Goal: Task Accomplishment & Management: Complete application form

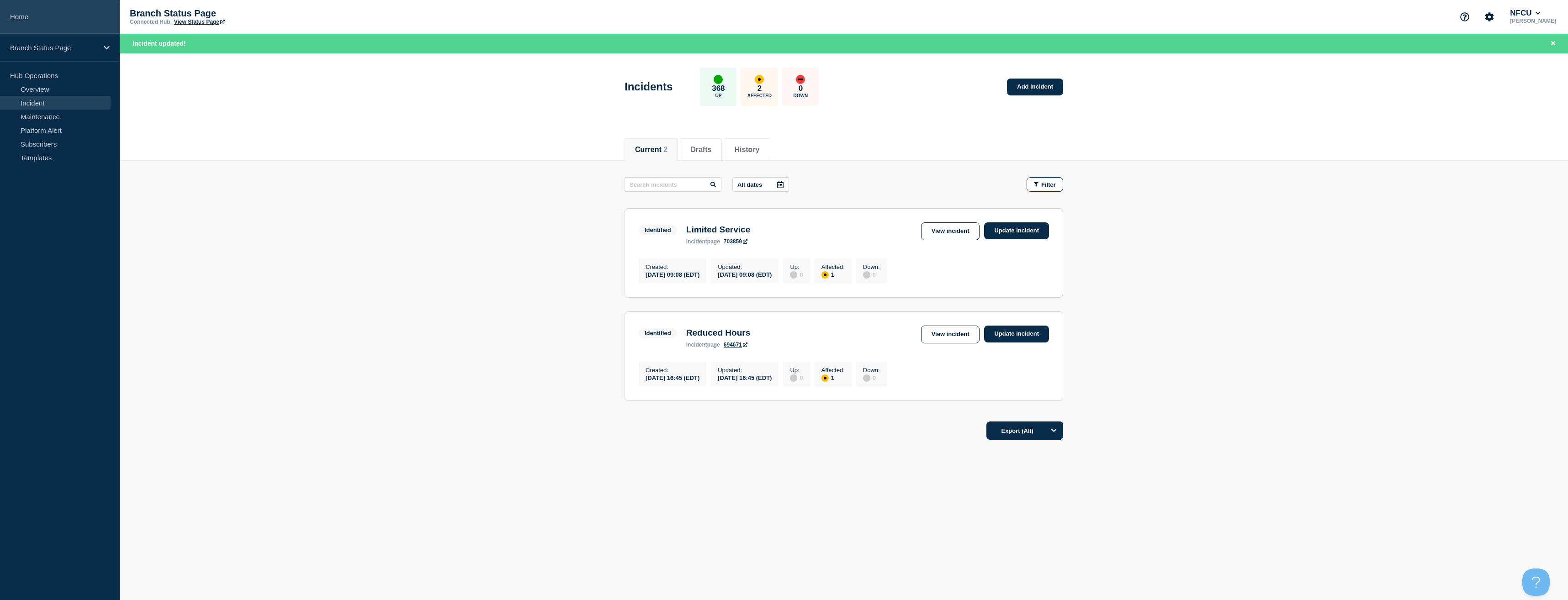
click at [32, 19] on link "Home" at bounding box center [60, 17] width 120 height 34
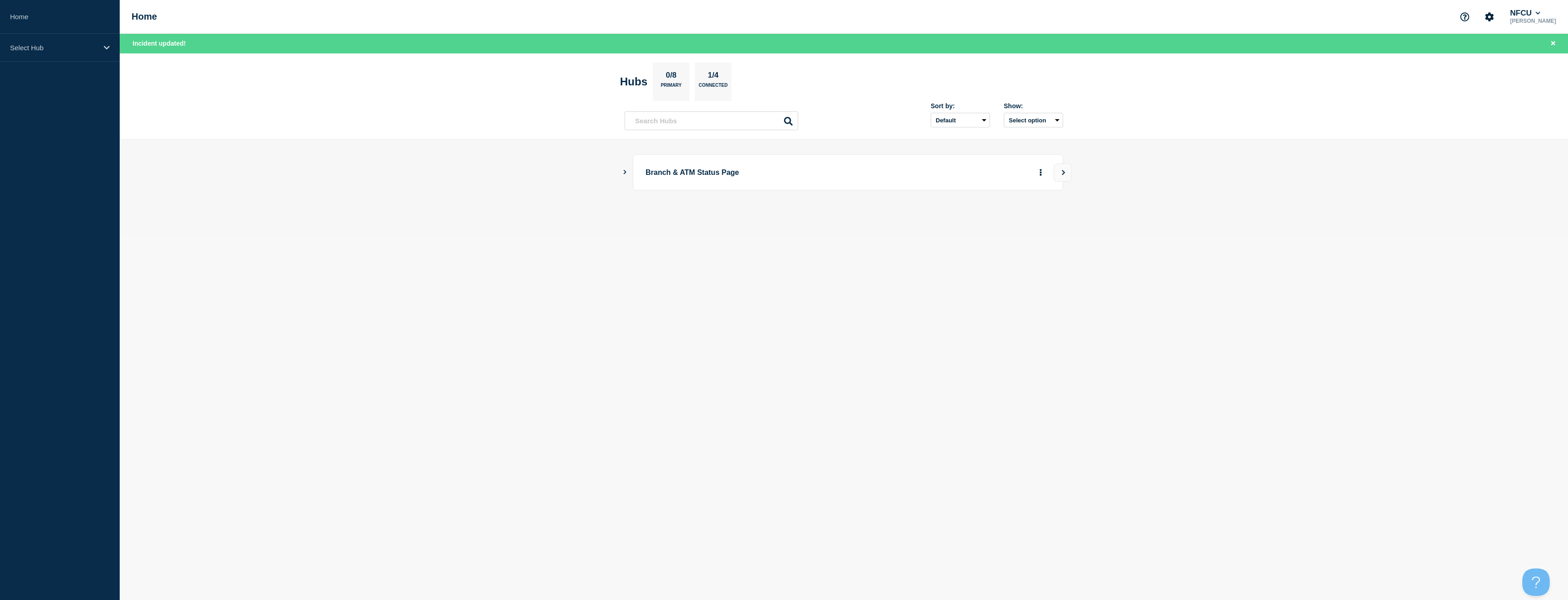
click at [625, 170] on icon "Show Connected Hubs" at bounding box center [625, 172] width 6 height 5
click at [1007, 215] on button "See overview" at bounding box center [1009, 218] width 49 height 18
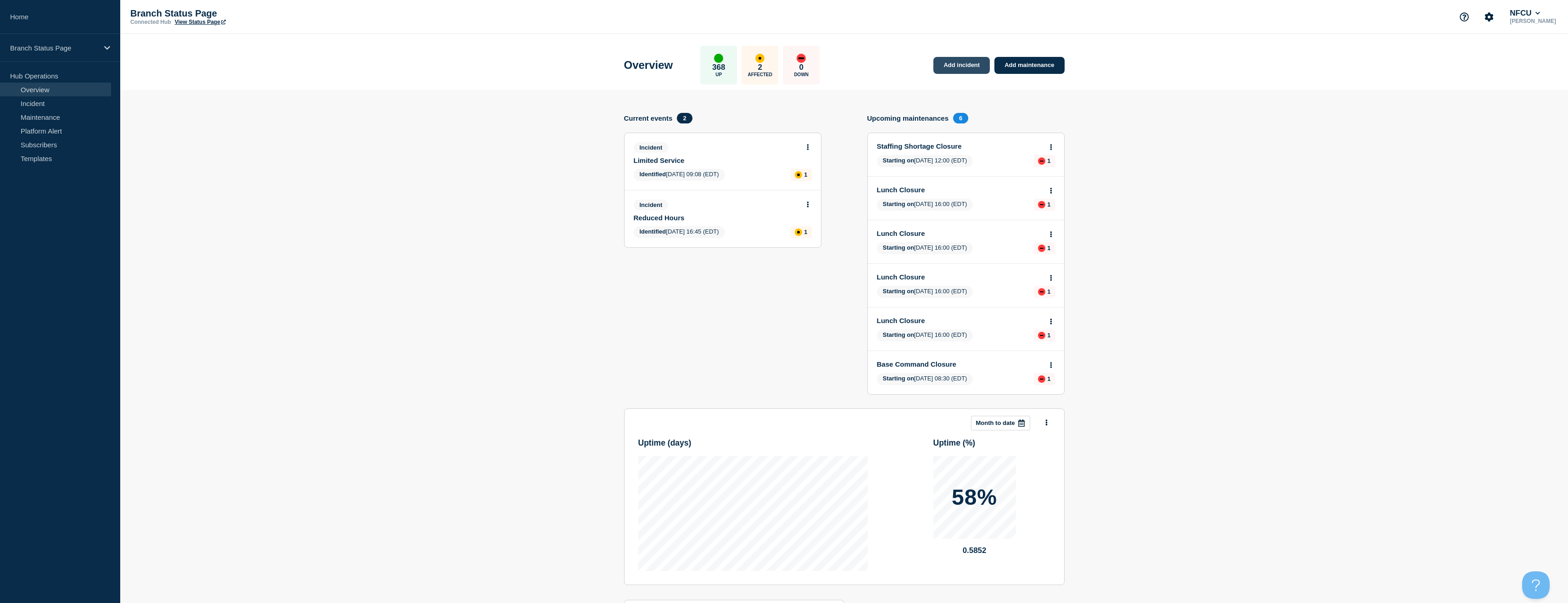
click at [962, 68] on link "Add incident" at bounding box center [962, 65] width 56 height 17
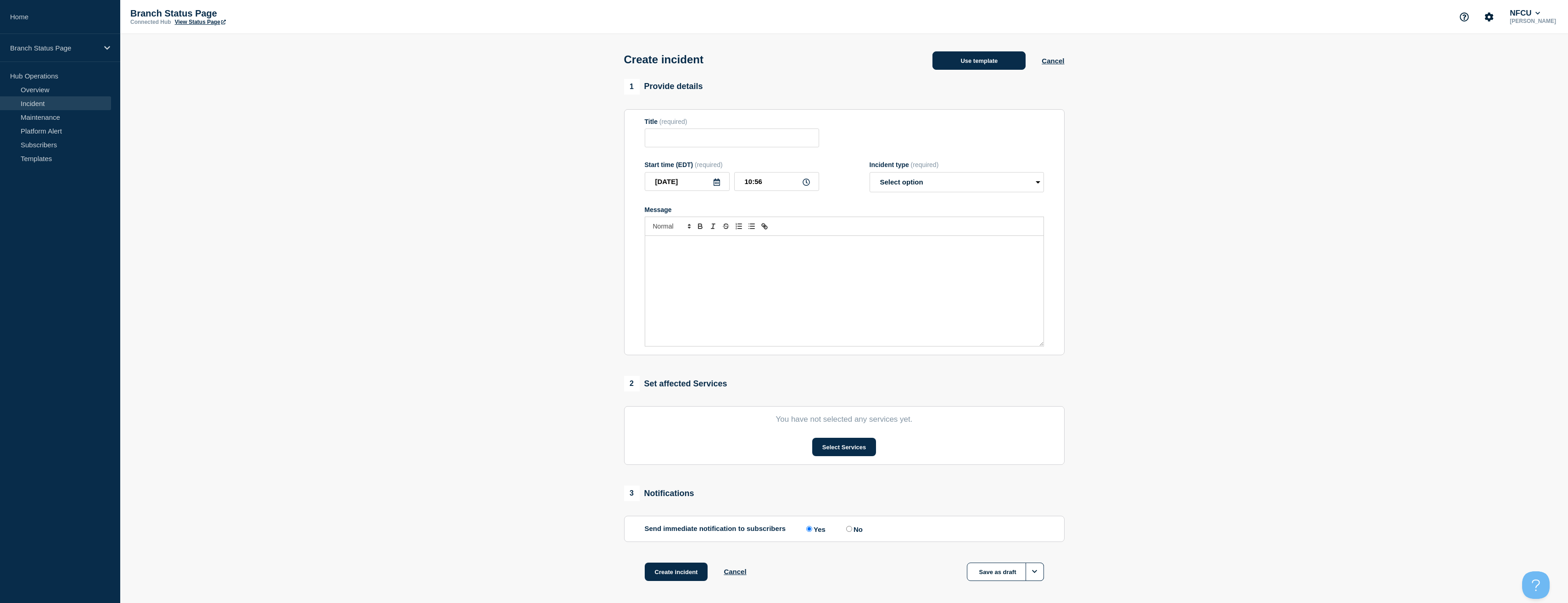
click at [962, 61] on button "Use template" at bounding box center [979, 61] width 93 height 18
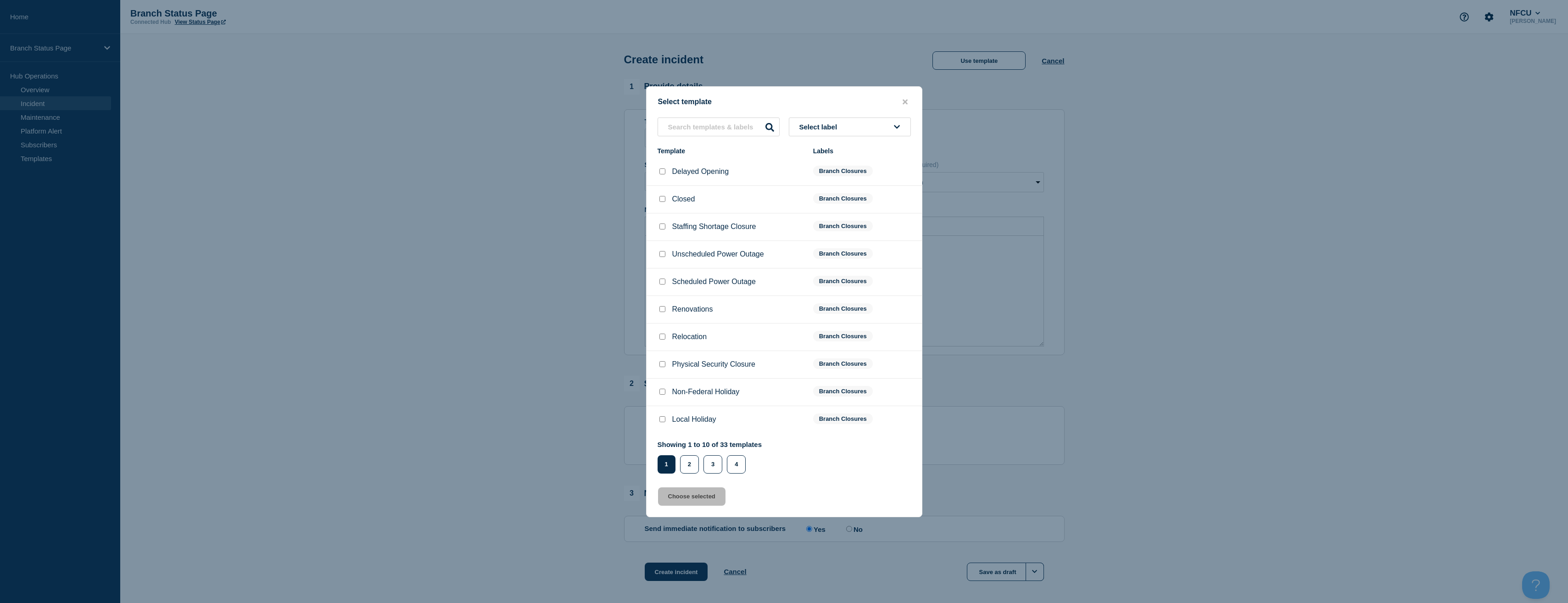
click at [860, 125] on button "Select label" at bounding box center [850, 127] width 122 height 19
click at [838, 226] on button "Branch Reduced Operations" at bounding box center [850, 222] width 122 height 19
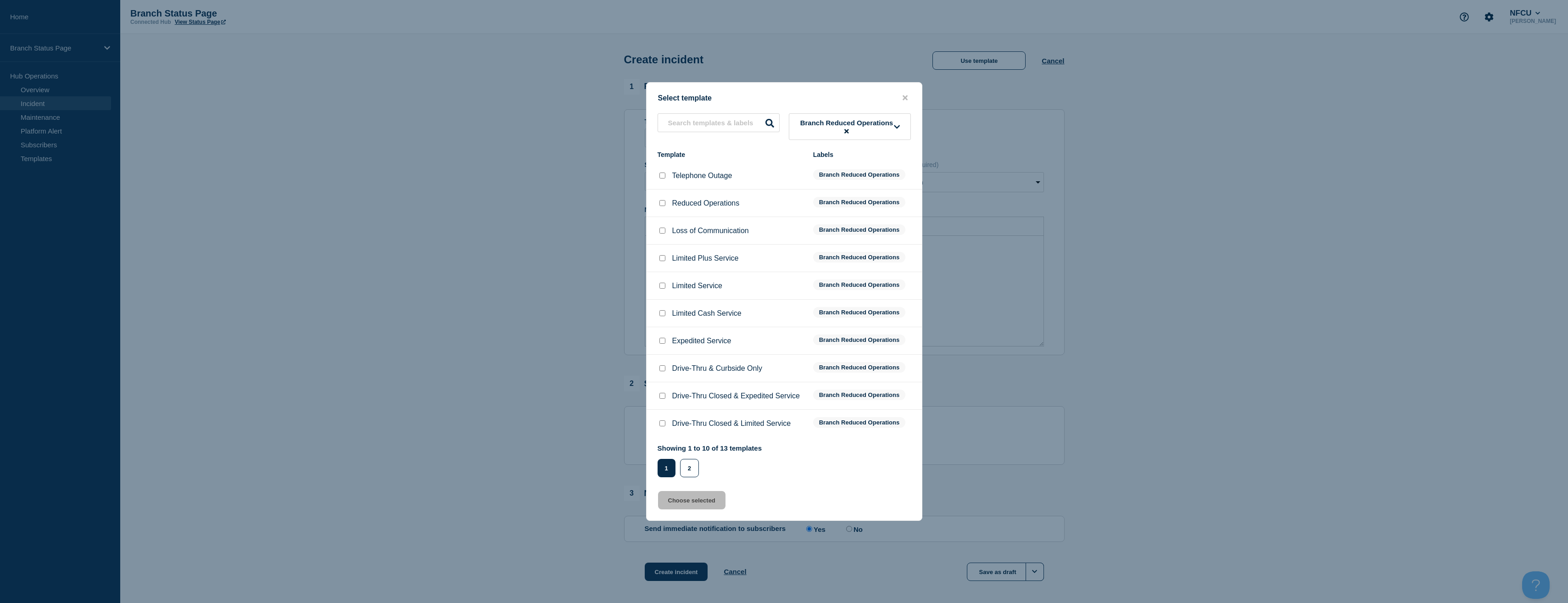
click at [661, 288] on input "Limited Service checkbox" at bounding box center [663, 286] width 6 height 6
checkbox input "true"
click at [720, 500] on button "Choose selected" at bounding box center [691, 500] width 67 height 18
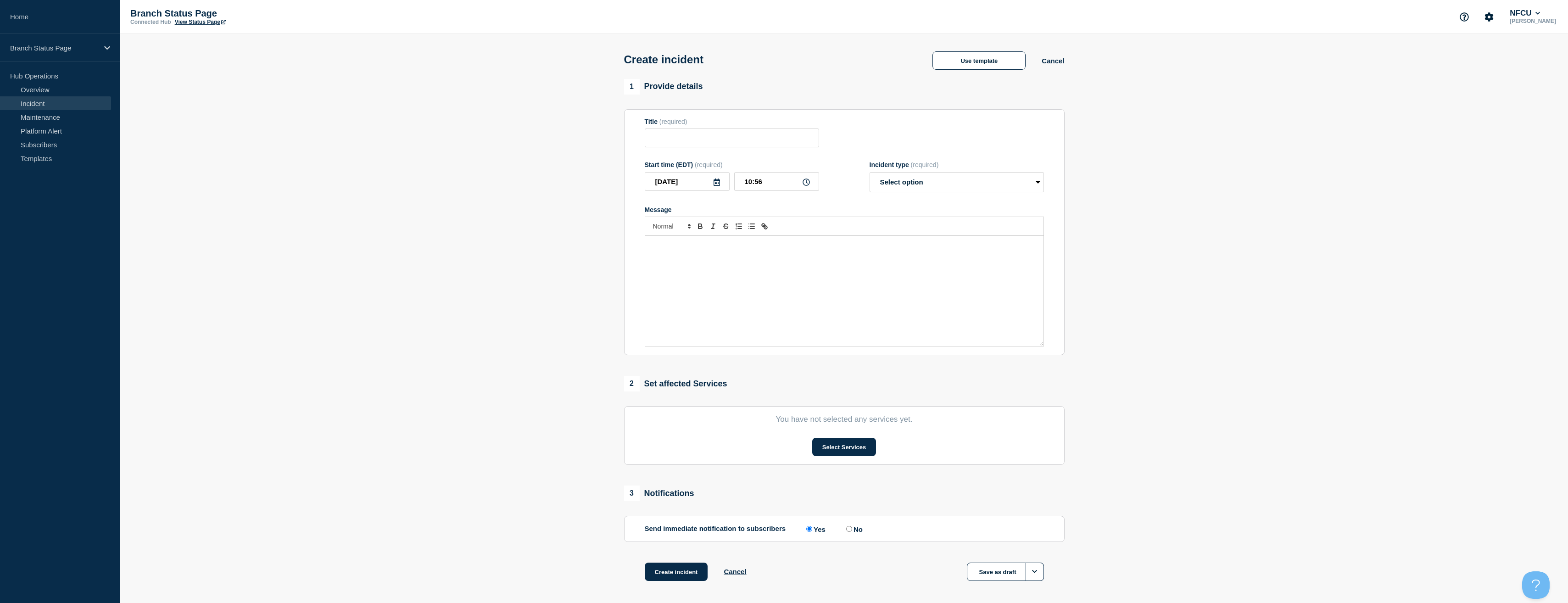
type input "Limited Service"
select select "identified"
click at [539, 409] on section "1 Provide details Title (required) Limited Service Start time (EDT) (required) …" at bounding box center [844, 341] width 1448 height 525
click at [855, 445] on button "Select Services" at bounding box center [844, 447] width 64 height 18
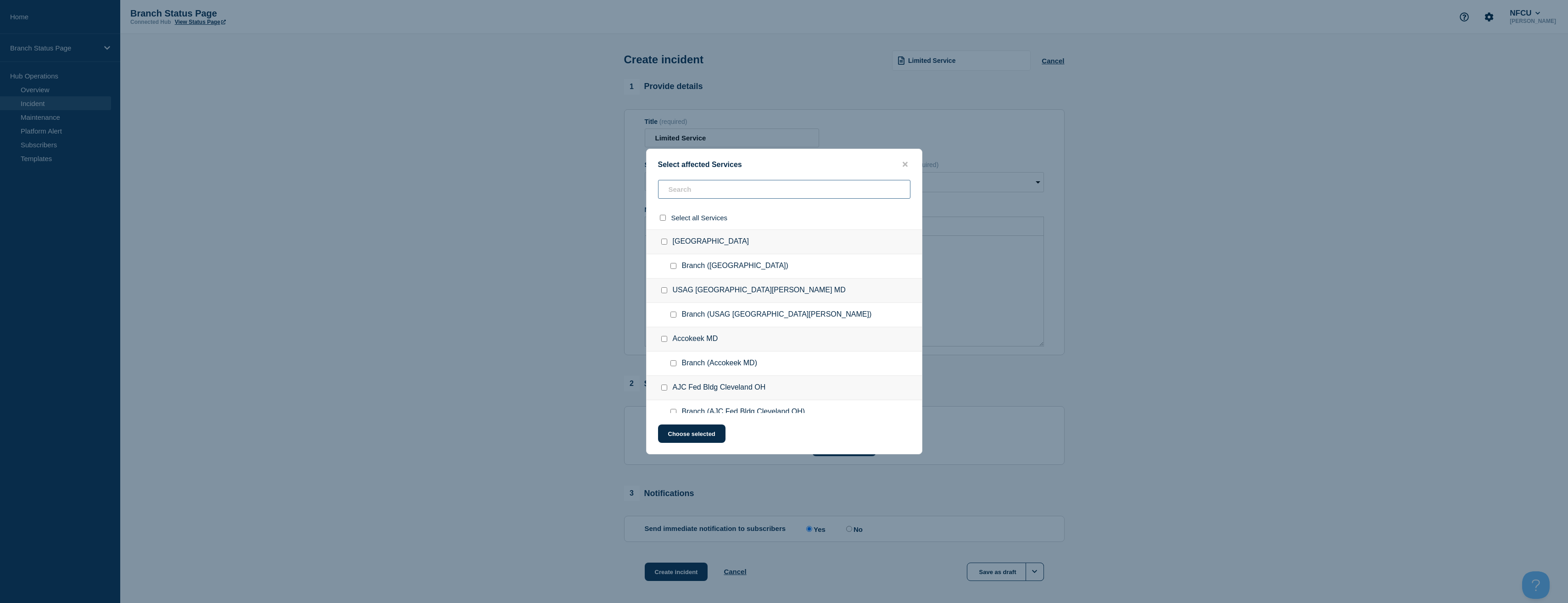
click at [715, 194] on input "text" at bounding box center [784, 189] width 252 height 19
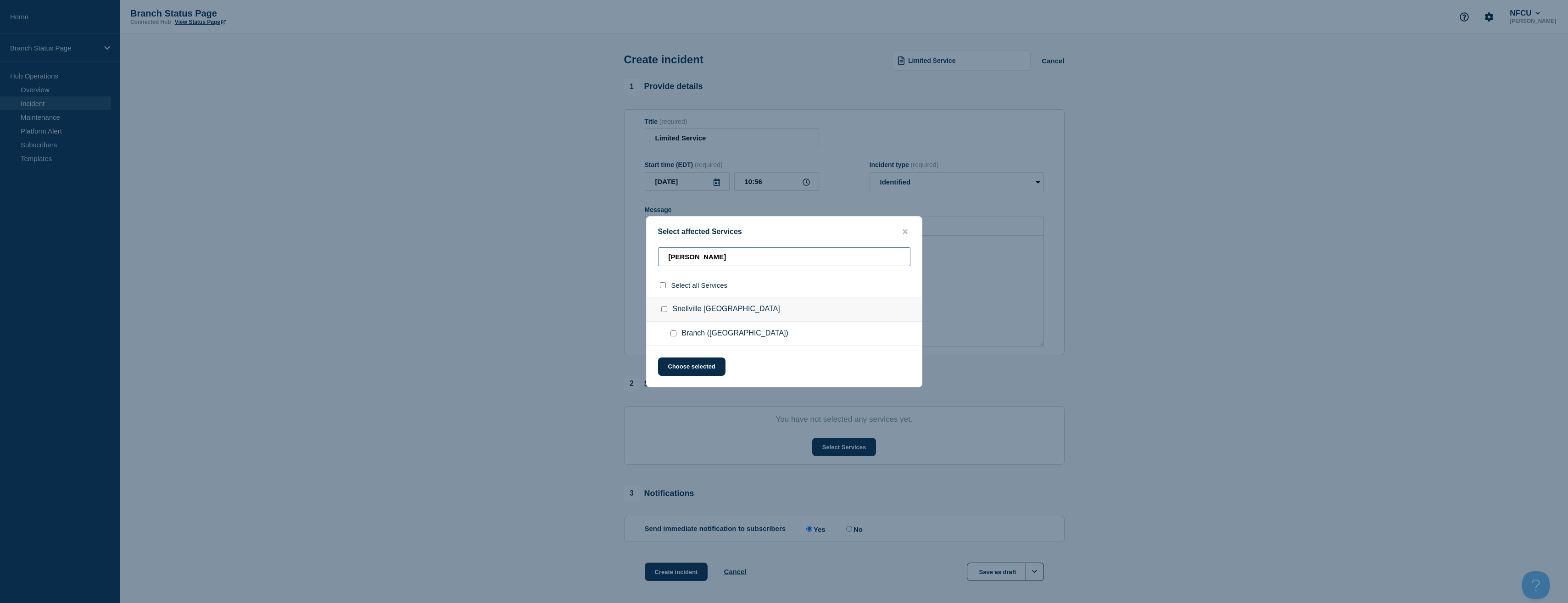
type input "[PERSON_NAME]"
click at [673, 335] on input "Branch (Snellville GA) checkbox" at bounding box center [674, 333] width 6 height 6
checkbox input "true"
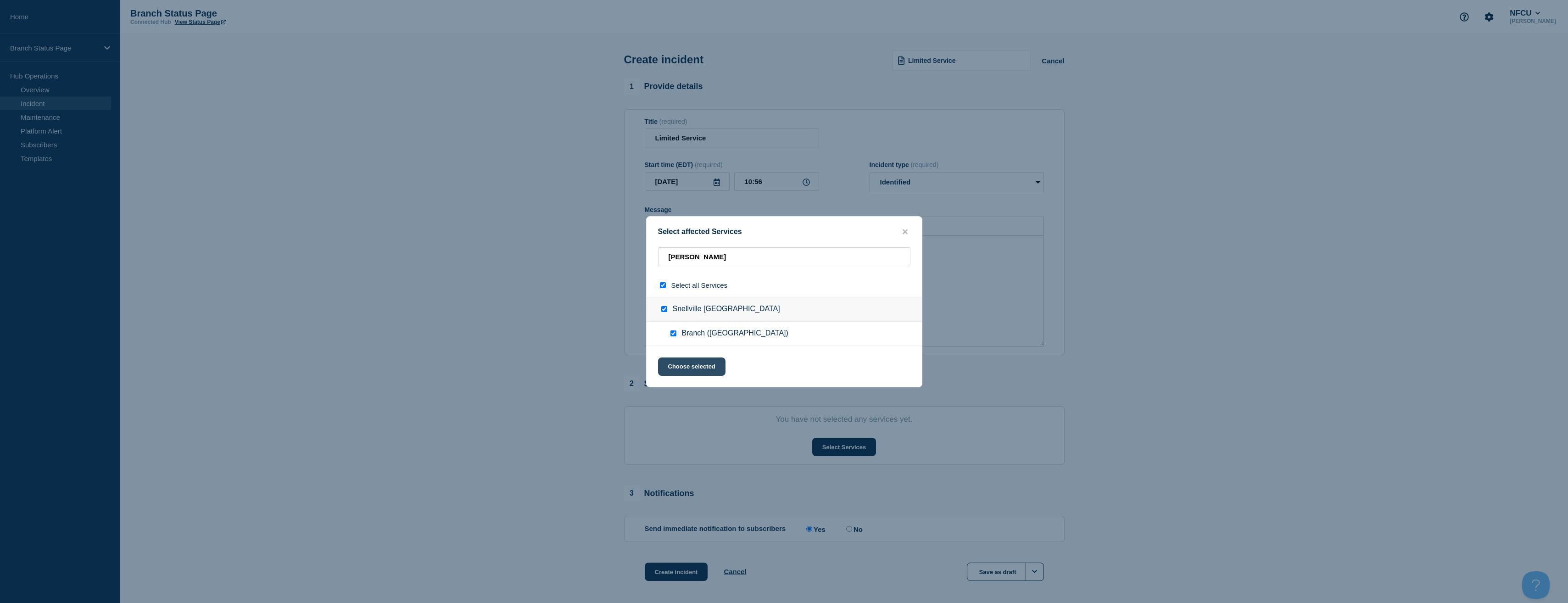
click at [702, 376] on button "Choose selected" at bounding box center [691, 367] width 67 height 18
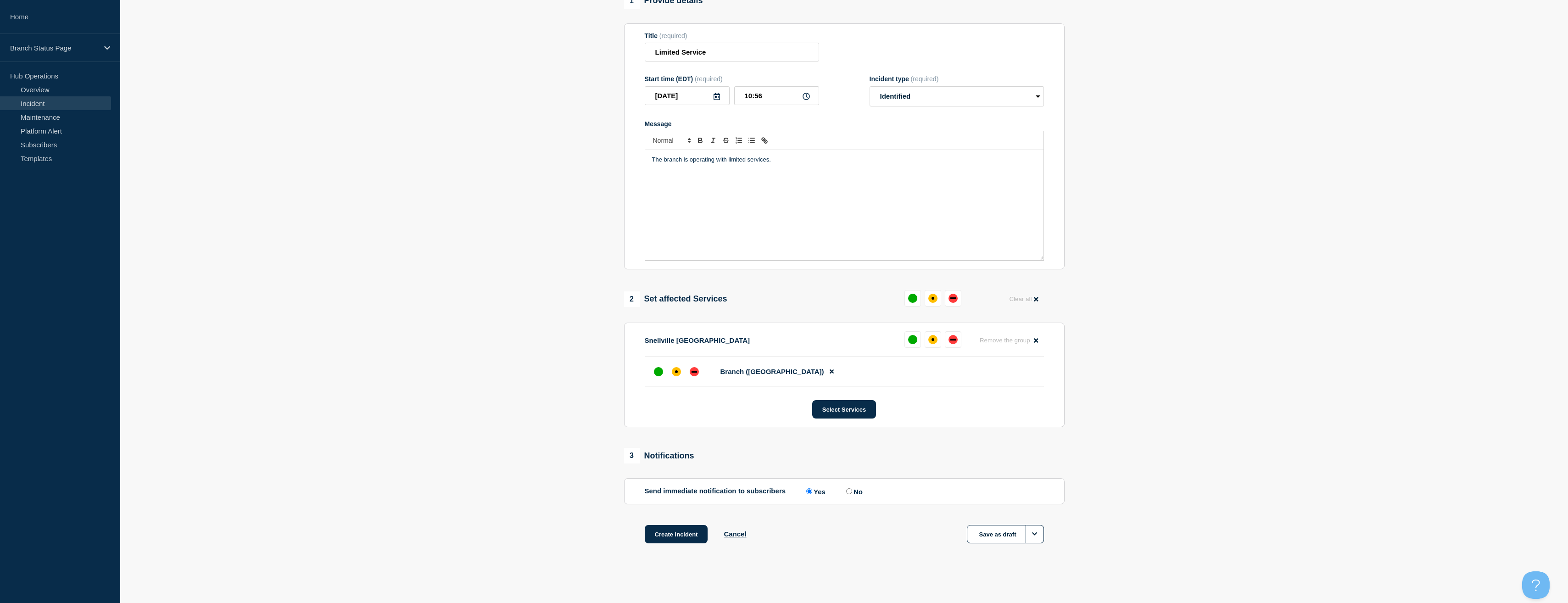
scroll to position [88, 0]
click at [674, 372] on div "affected" at bounding box center [676, 371] width 9 height 9
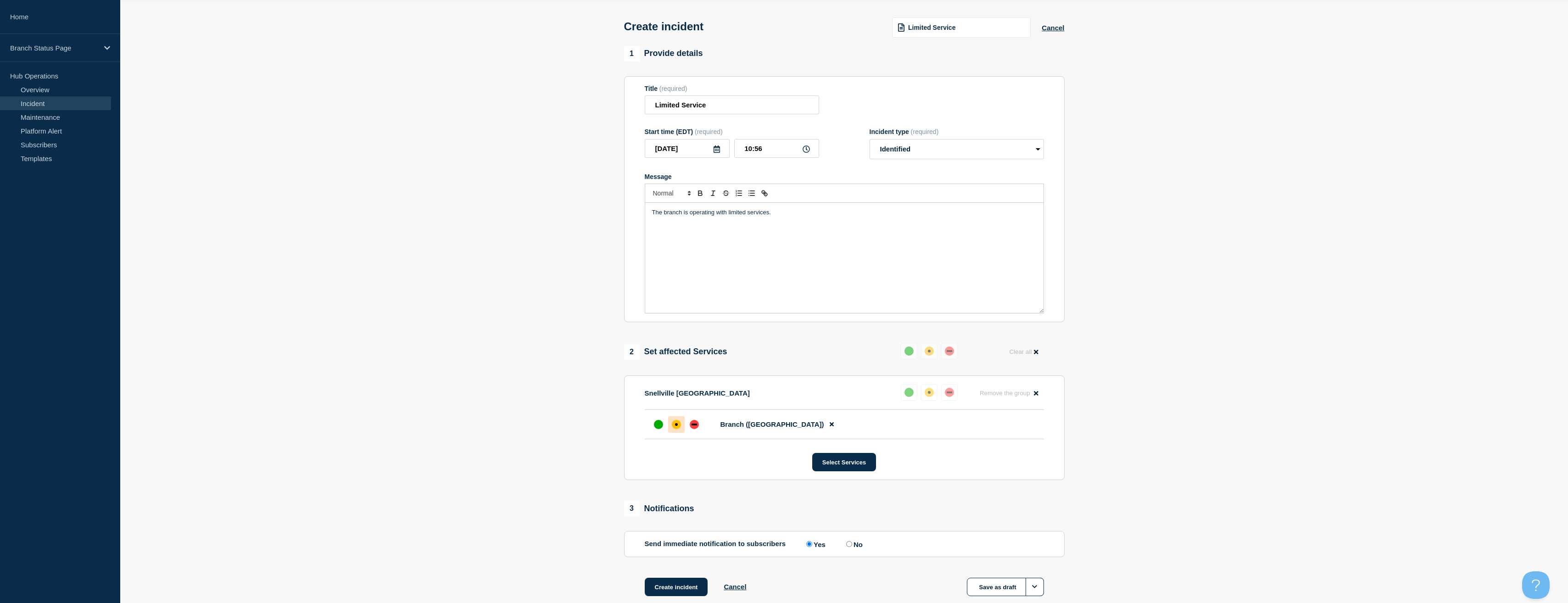
scroll to position [0, 0]
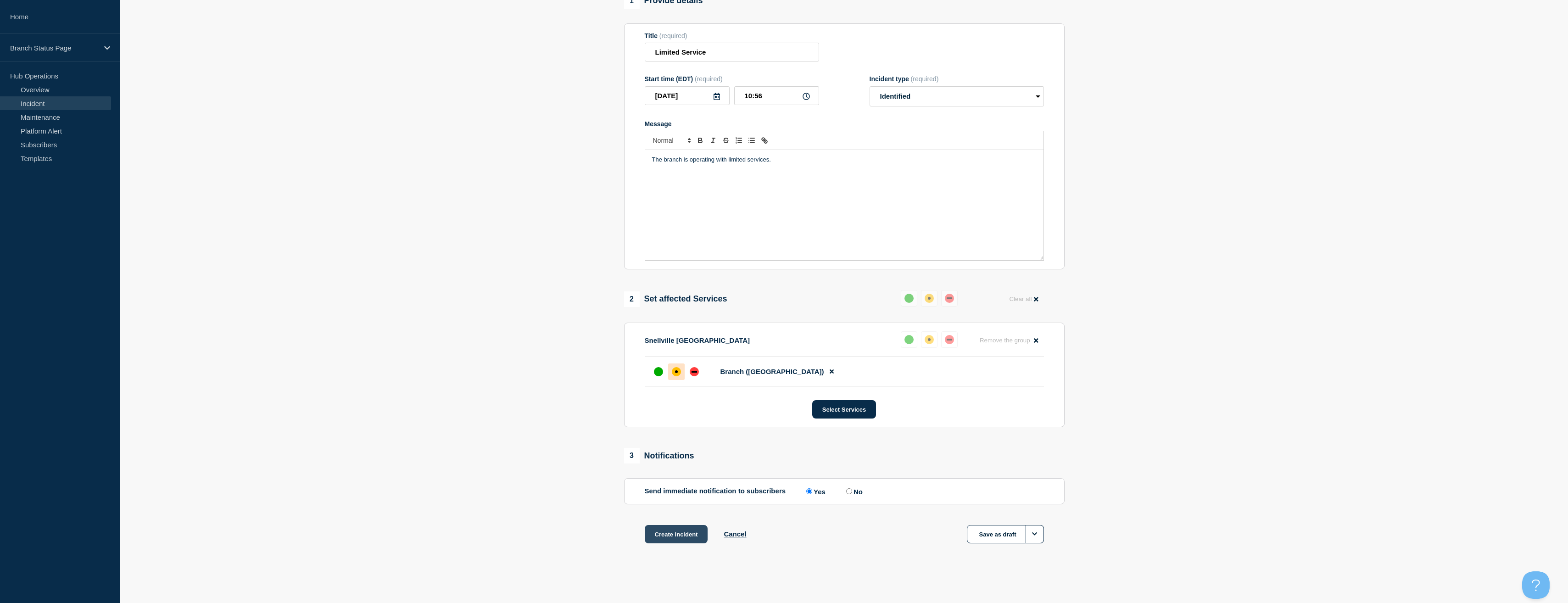
click at [669, 531] on button "Create incident" at bounding box center [677, 535] width 64 height 18
